Goal: Navigation & Orientation: Find specific page/section

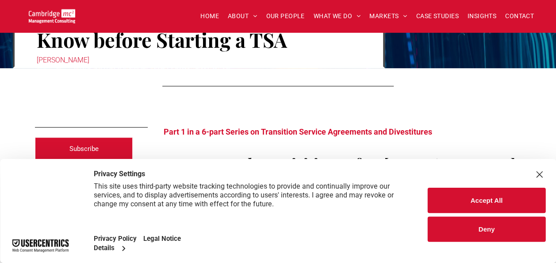
scroll to position [133, 0]
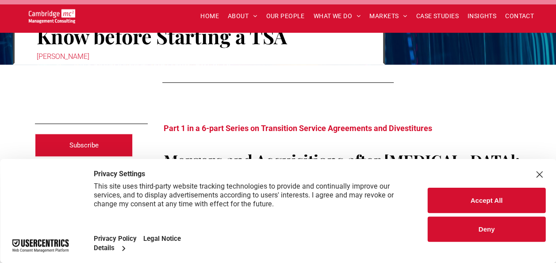
click at [474, 196] on button "Accept All" at bounding box center [487, 200] width 118 height 25
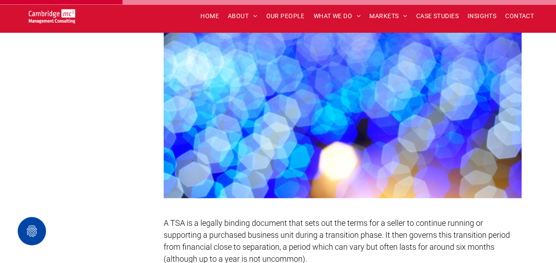
scroll to position [841, 0]
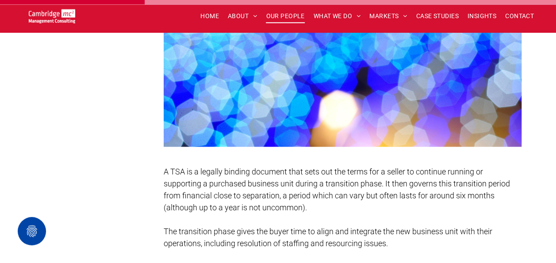
click at [285, 16] on span "OUR PEOPLE" at bounding box center [285, 16] width 38 height 14
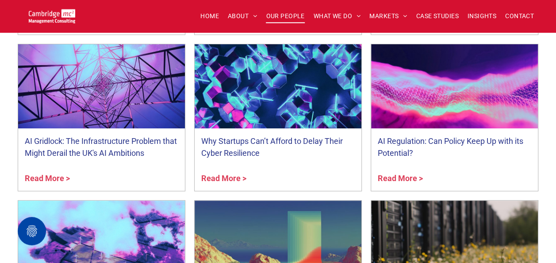
scroll to position [3452, 0]
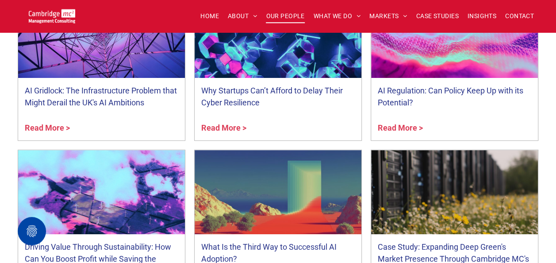
click at [312, 99] on link "Why Startups Can’t Afford to Delay Their Cyber Resilience" at bounding box center [278, 97] width 154 height 24
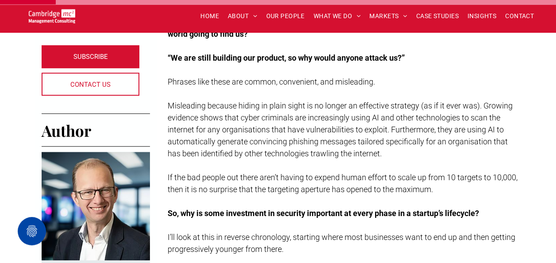
scroll to position [354, 0]
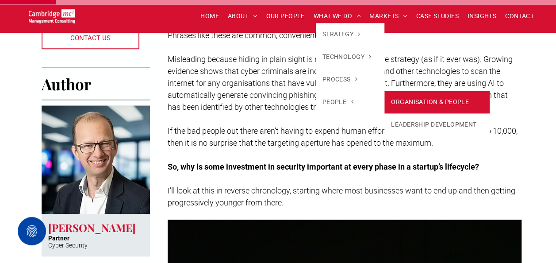
click at [387, 101] on link "ORGANISATION & PEOPLE" at bounding box center [437, 102] width 105 height 23
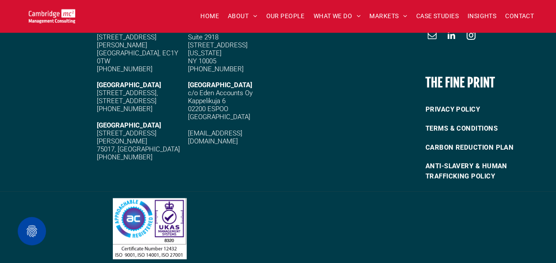
scroll to position [2409, 0]
